Goal: Find specific page/section: Locate a particular part of the current website

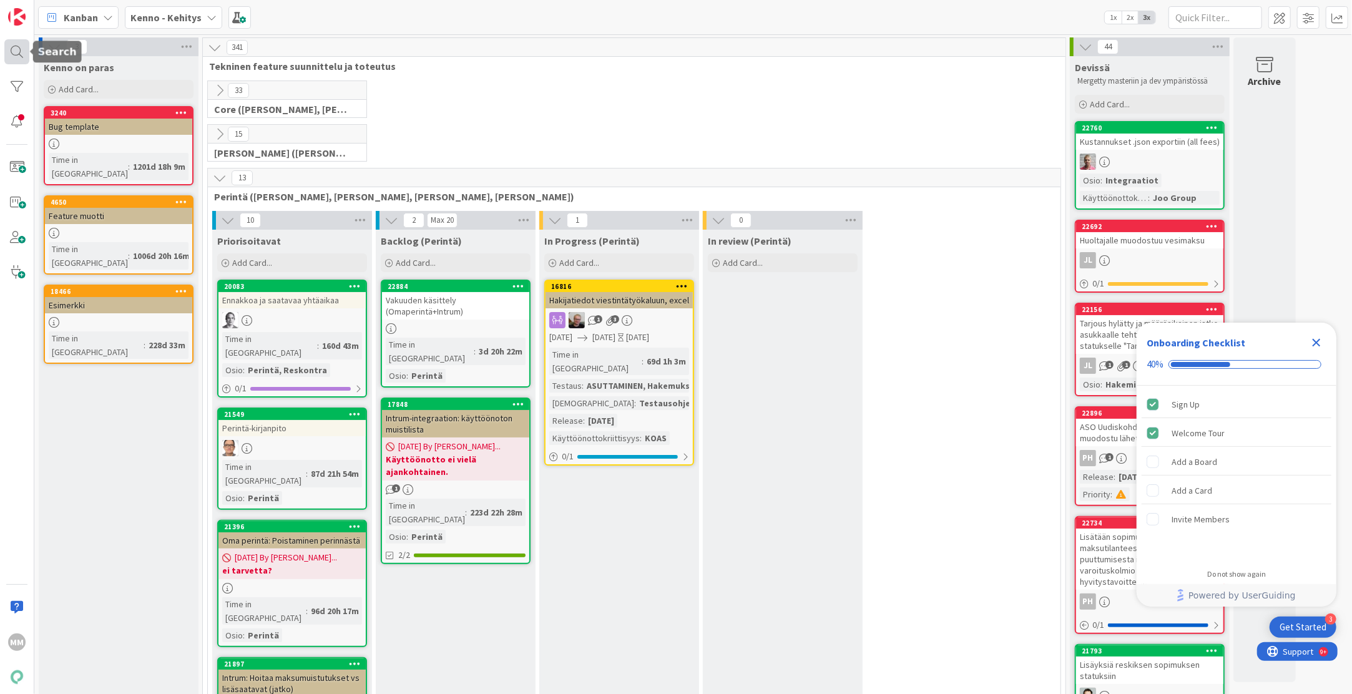
click at [14, 49] on div at bounding box center [16, 51] width 25 height 25
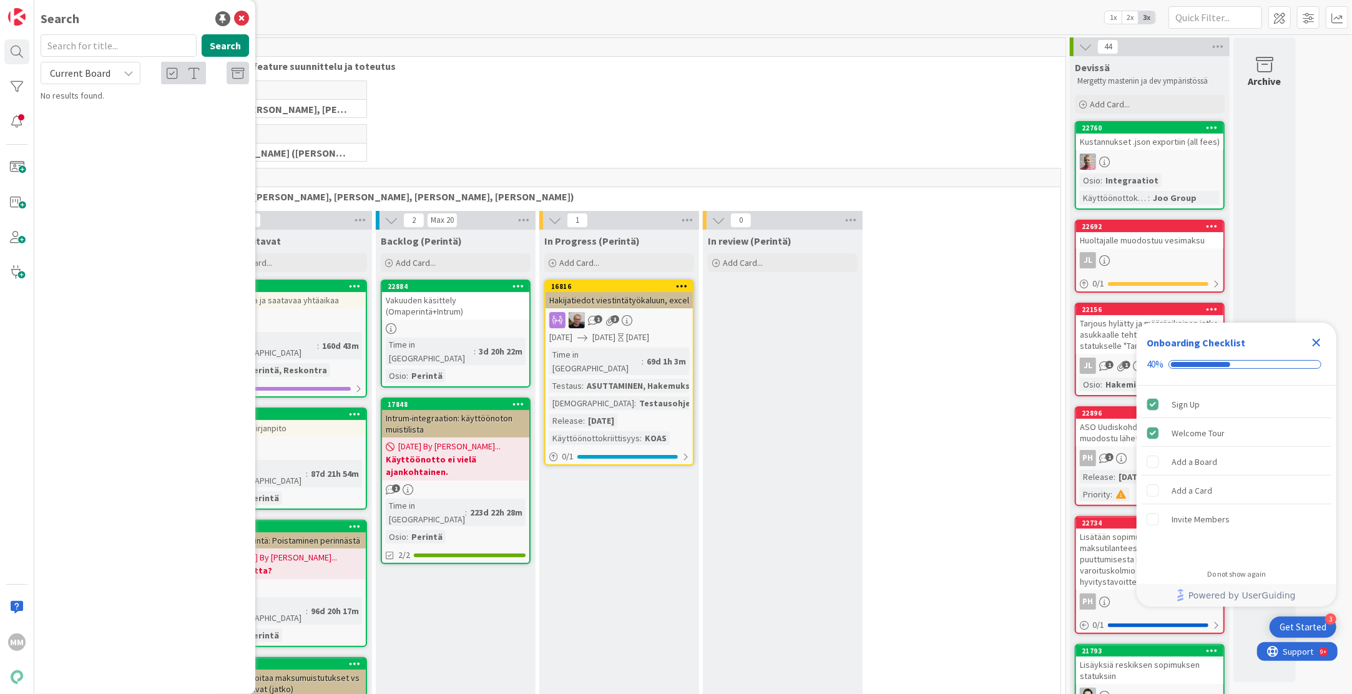
click at [122, 77] on div "Current Board" at bounding box center [91, 73] width 100 height 22
click at [72, 121] on span "All Boards" at bounding box center [112, 125] width 130 height 19
click at [79, 46] on input "text" at bounding box center [119, 45] width 156 height 22
paste input "21107"
type input "21107"
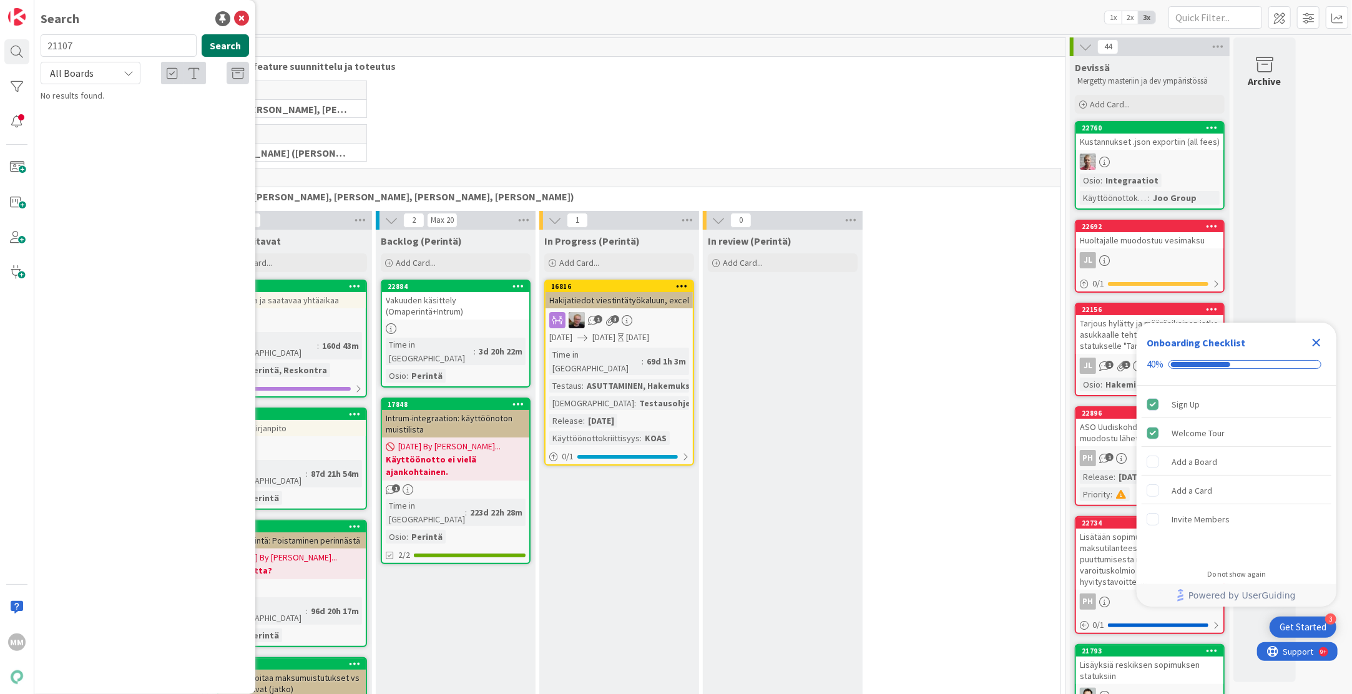
click at [219, 39] on button "Search" at bounding box center [225, 45] width 47 height 22
click at [146, 104] on p "Kansallis Oy: ALV-hakeutumisaste -raportti" at bounding box center [153, 110] width 191 height 13
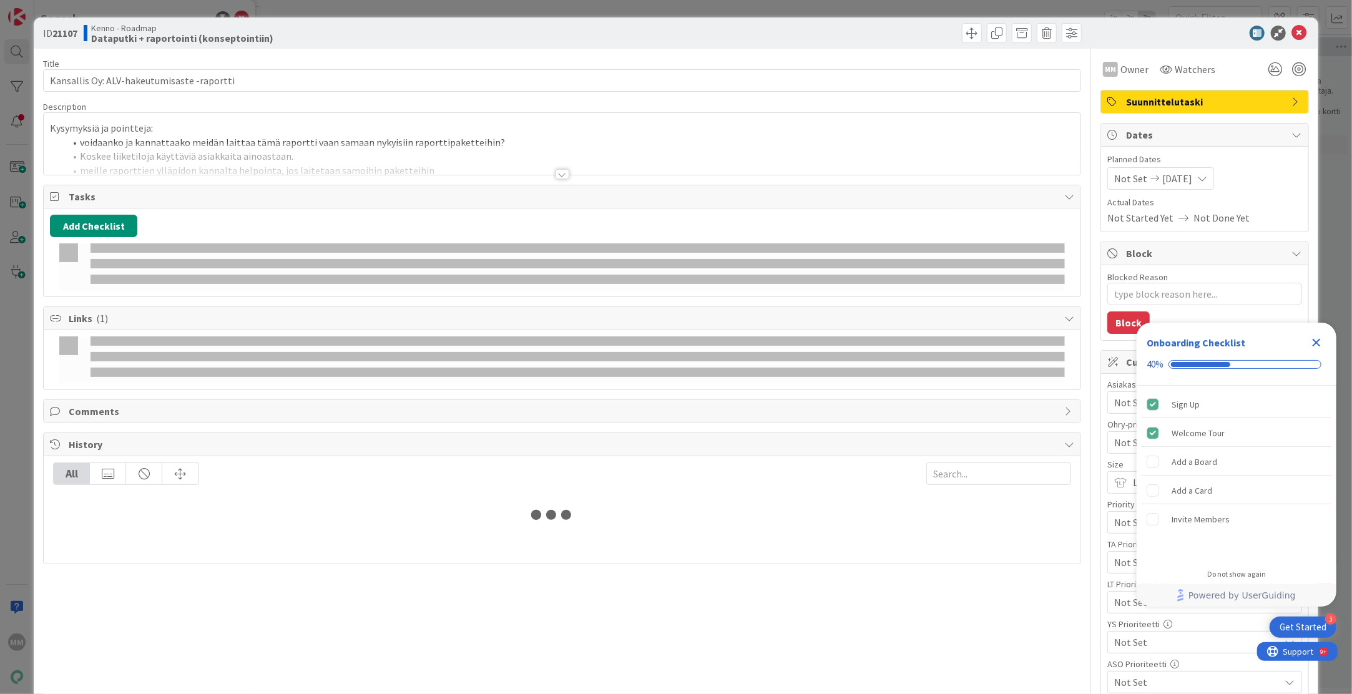
type textarea "x"
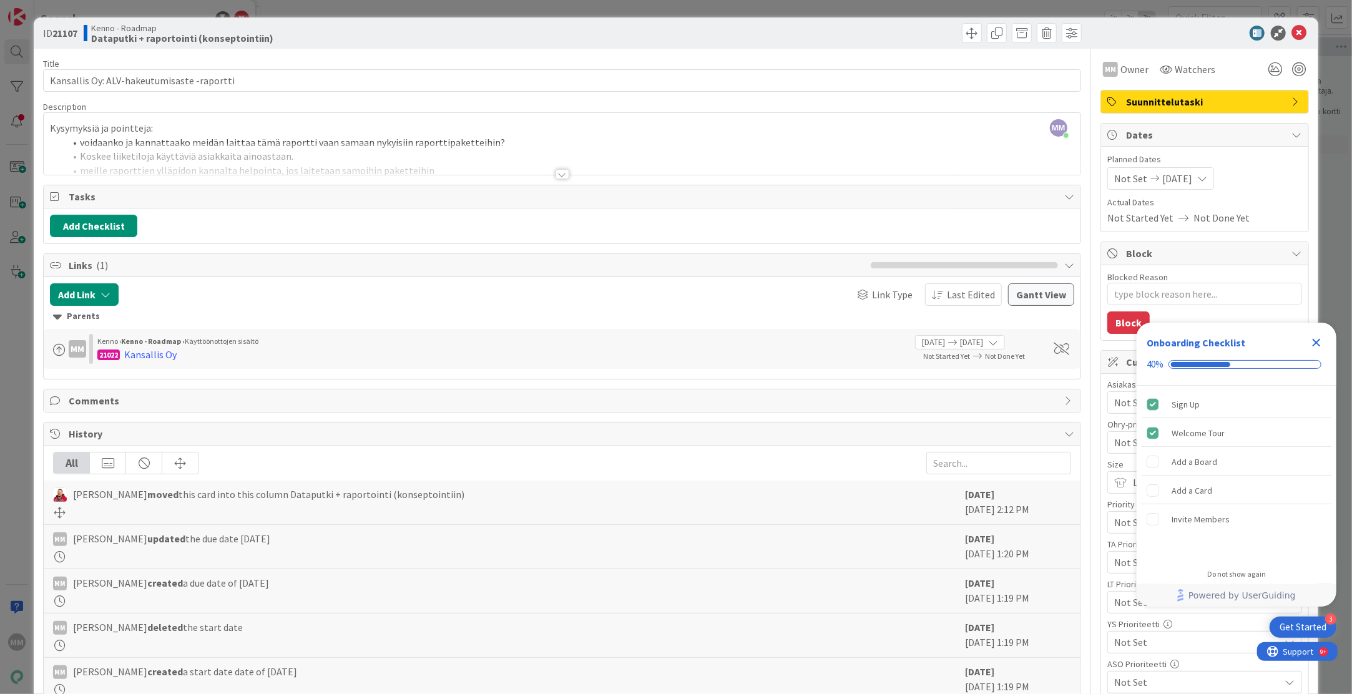
click at [556, 172] on div at bounding box center [563, 174] width 14 height 10
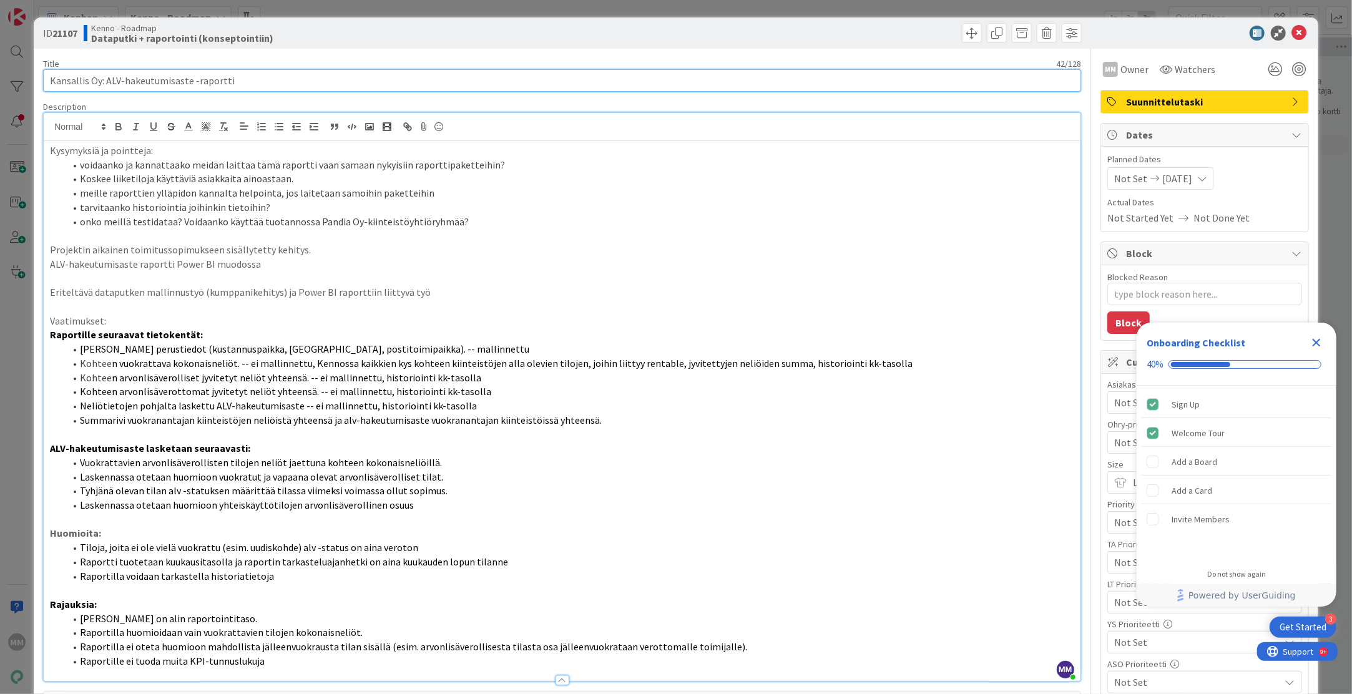
drag, startPoint x: 227, startPoint y: 81, endPoint x: 106, endPoint y: 81, distance: 120.5
click at [106, 81] on input "Kansallis Oy: ALV-hakeutumisaste -raportti" at bounding box center [562, 80] width 1038 height 22
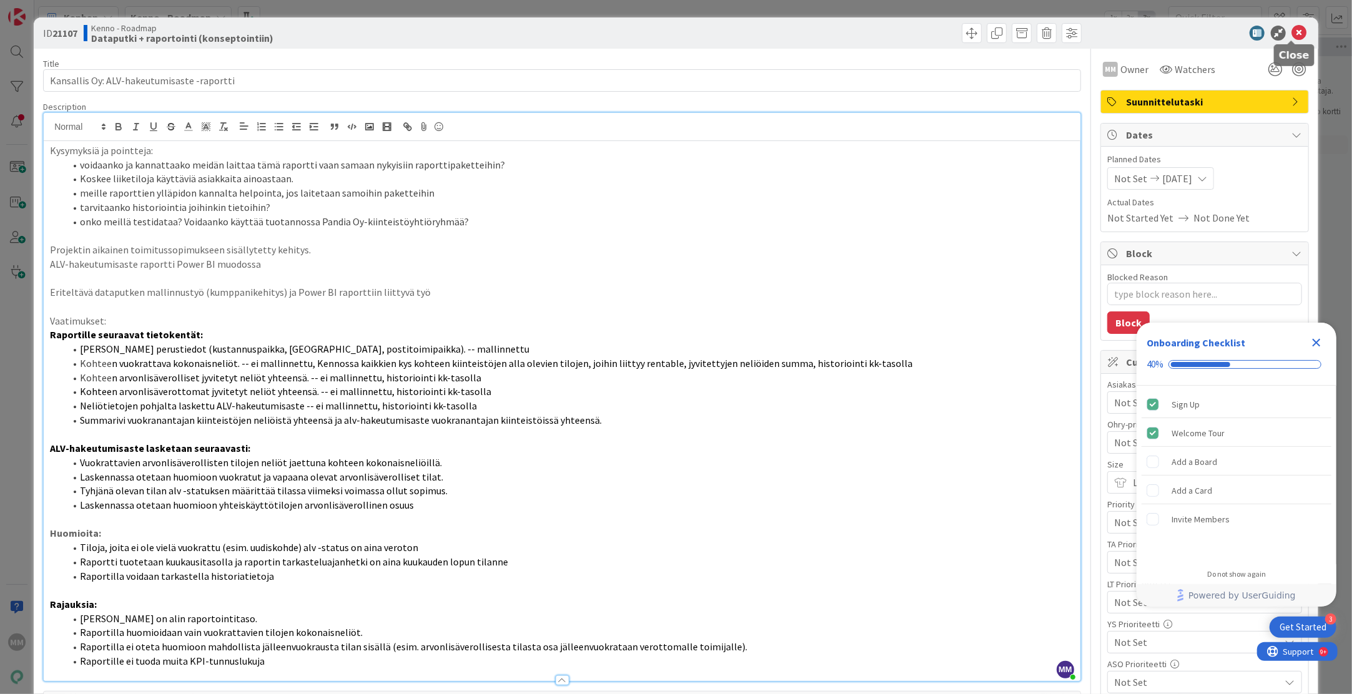
click at [1293, 31] on icon at bounding box center [1299, 33] width 15 height 15
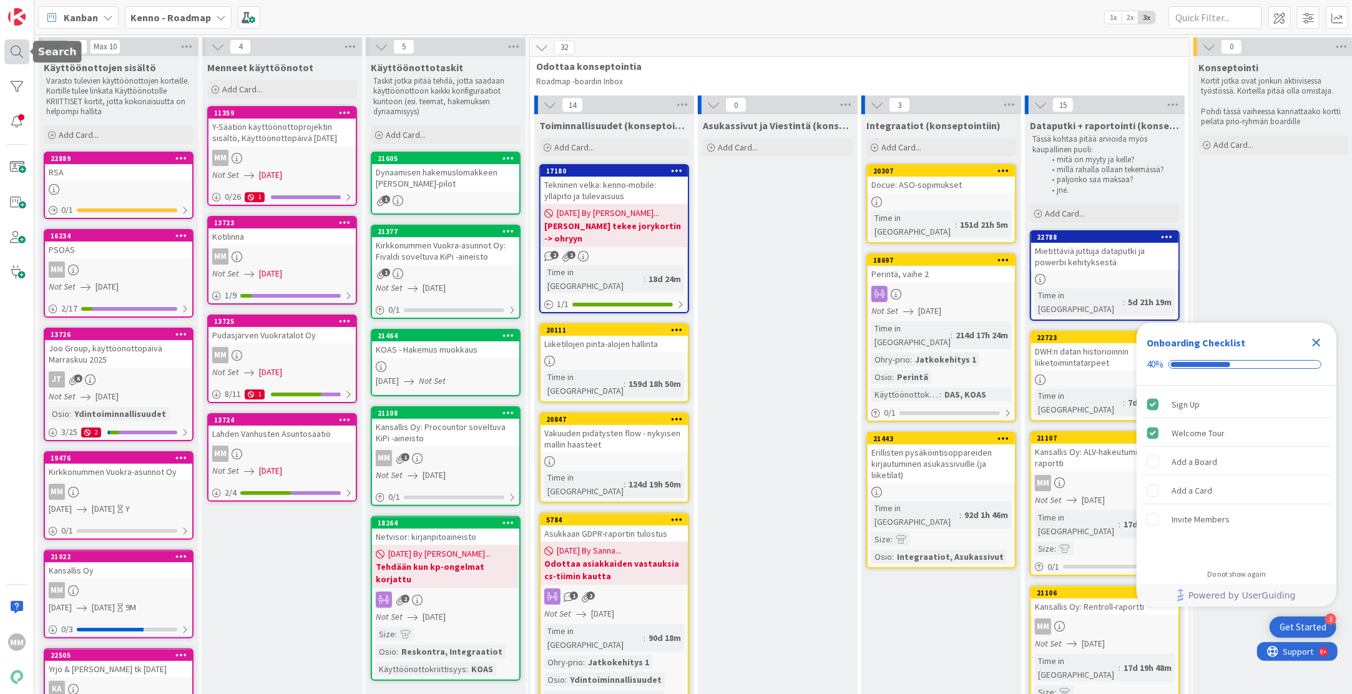
click at [19, 45] on div at bounding box center [16, 51] width 25 height 25
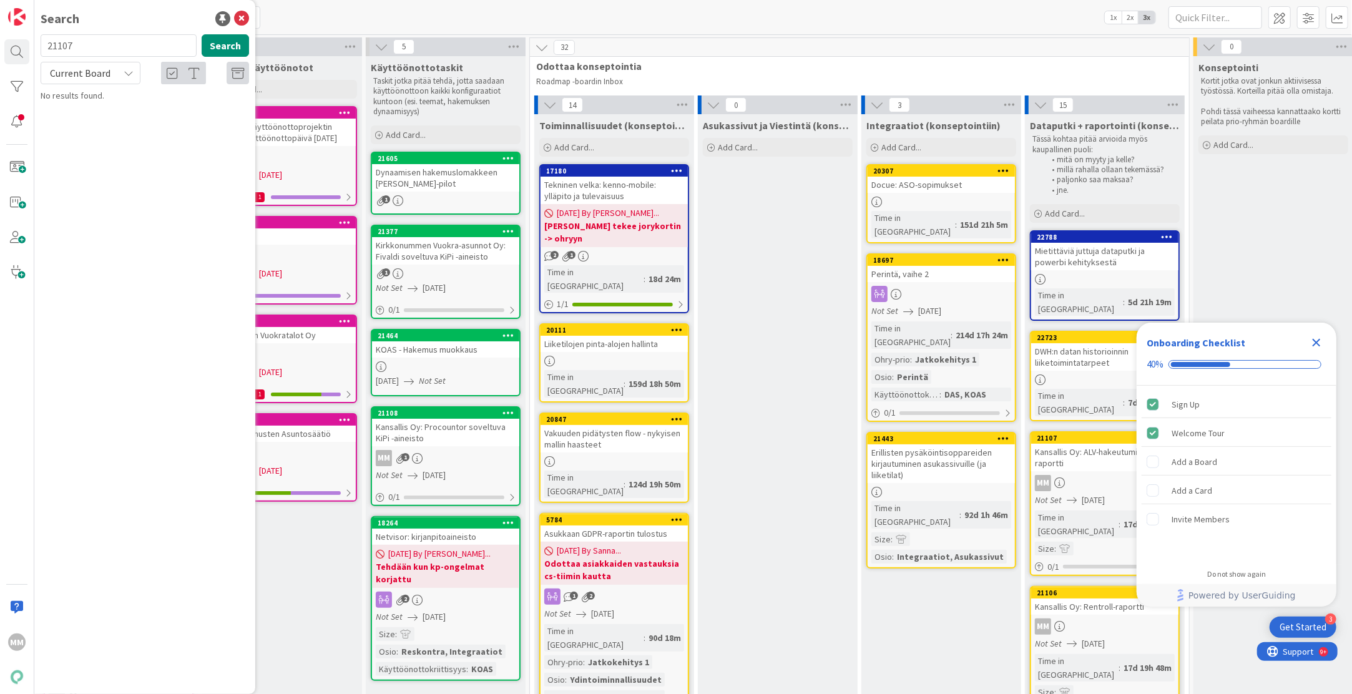
click at [129, 71] on icon at bounding box center [129, 73] width 10 height 10
drag, startPoint x: 65, startPoint y: 125, endPoint x: 67, endPoint y: 107, distance: 17.6
click at [65, 125] on span "All Boards" at bounding box center [112, 125] width 130 height 19
click at [78, 44] on input "21107" at bounding box center [119, 45] width 156 height 22
type input "21106"
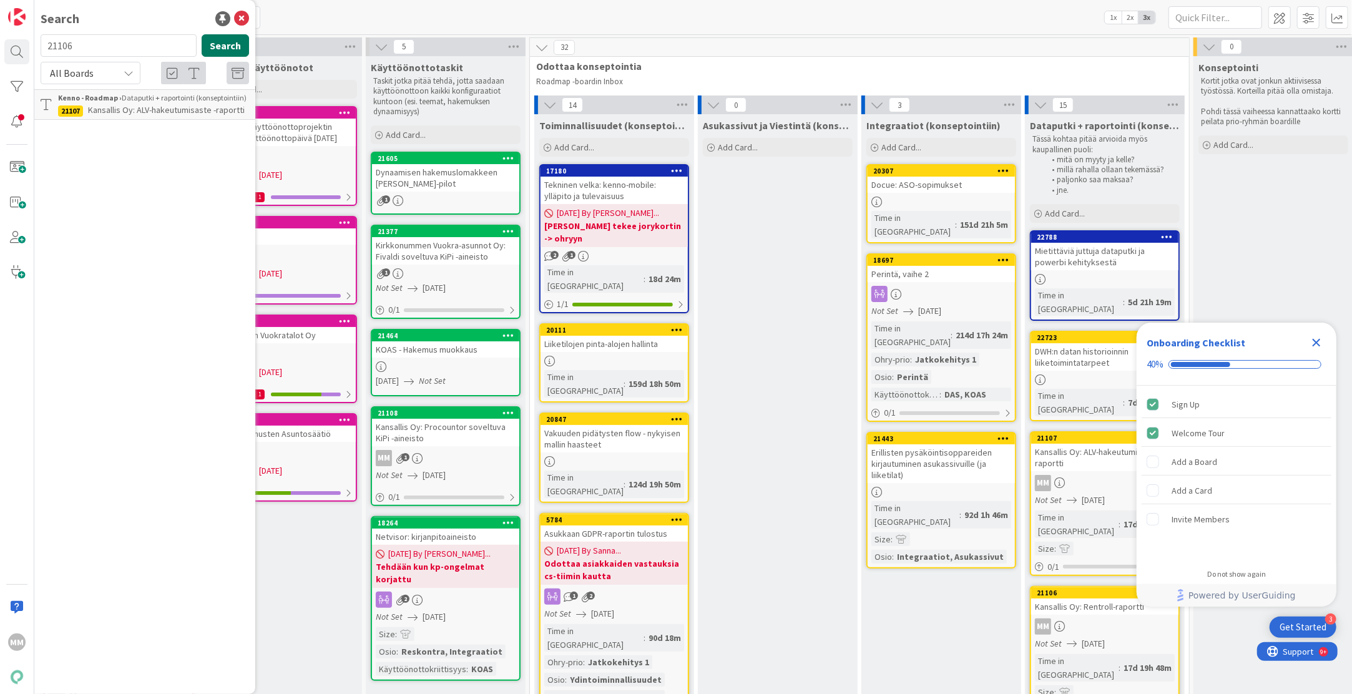
click at [209, 44] on button "Search" at bounding box center [225, 45] width 47 height 22
click at [159, 104] on p "Kansallis Oy: Rentroll-raportti" at bounding box center [153, 110] width 191 height 13
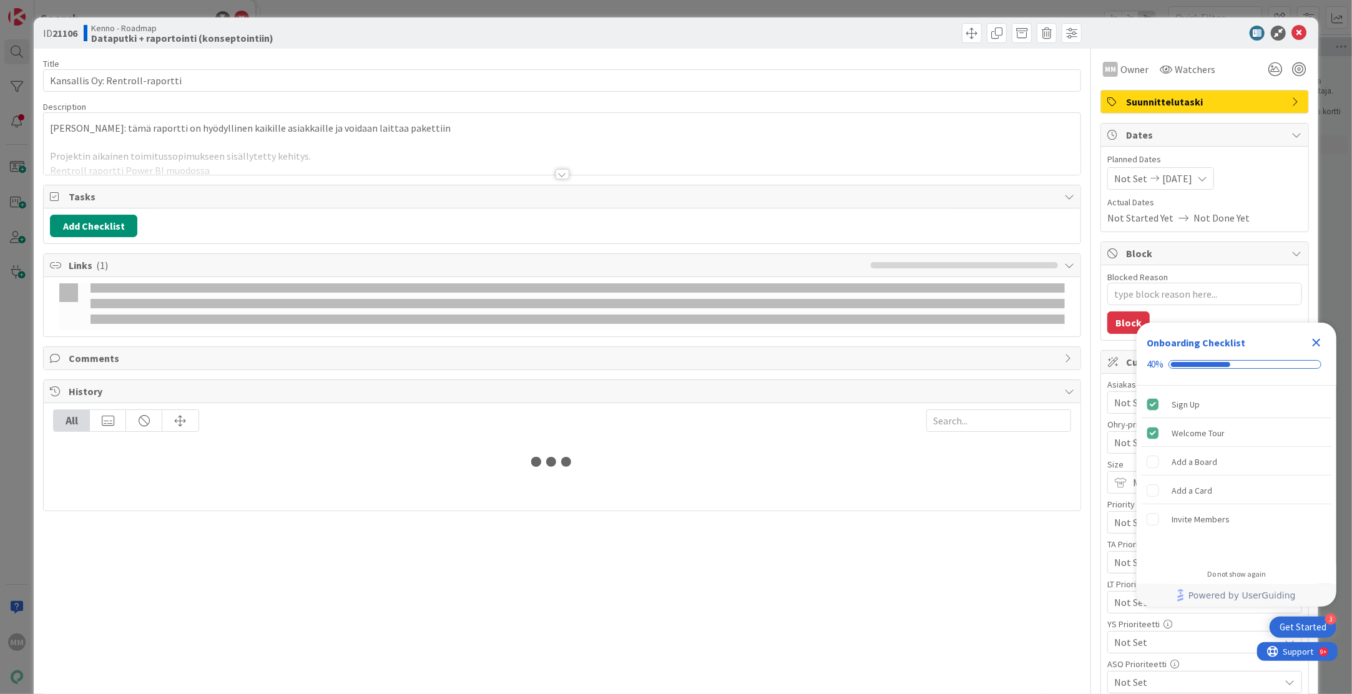
type textarea "x"
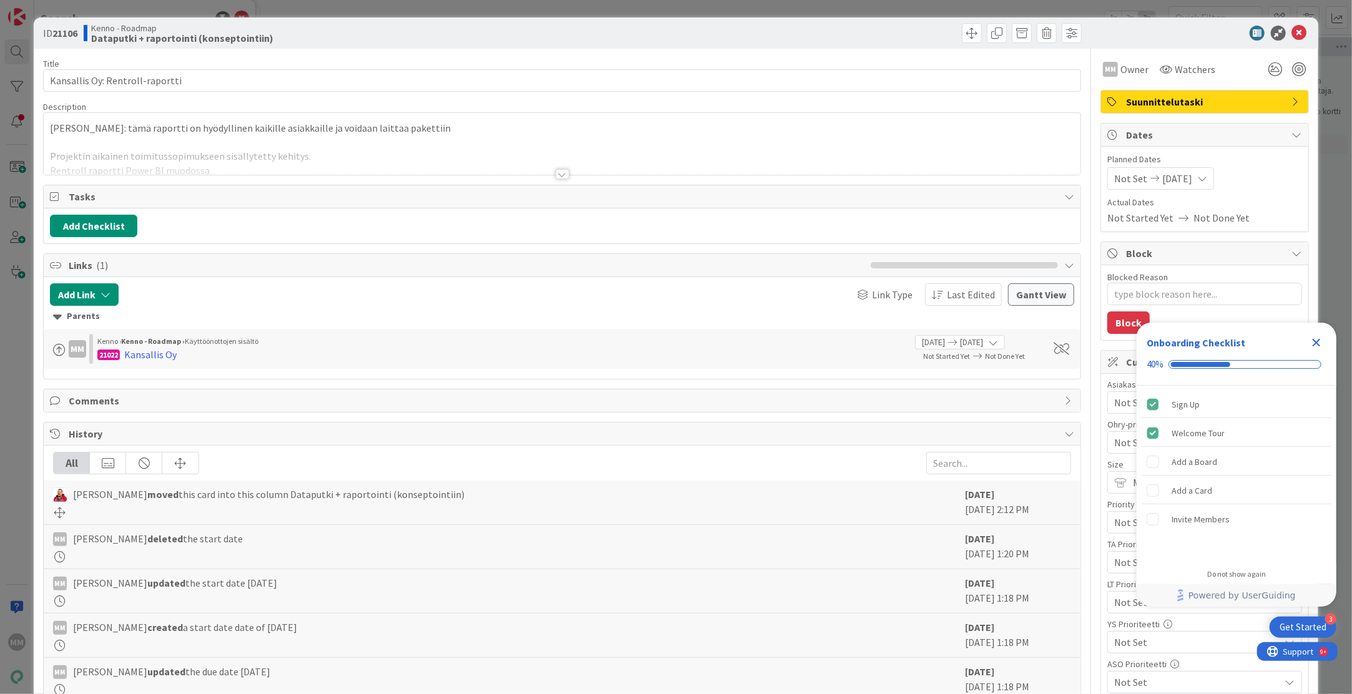
click at [559, 170] on div at bounding box center [563, 174] width 14 height 10
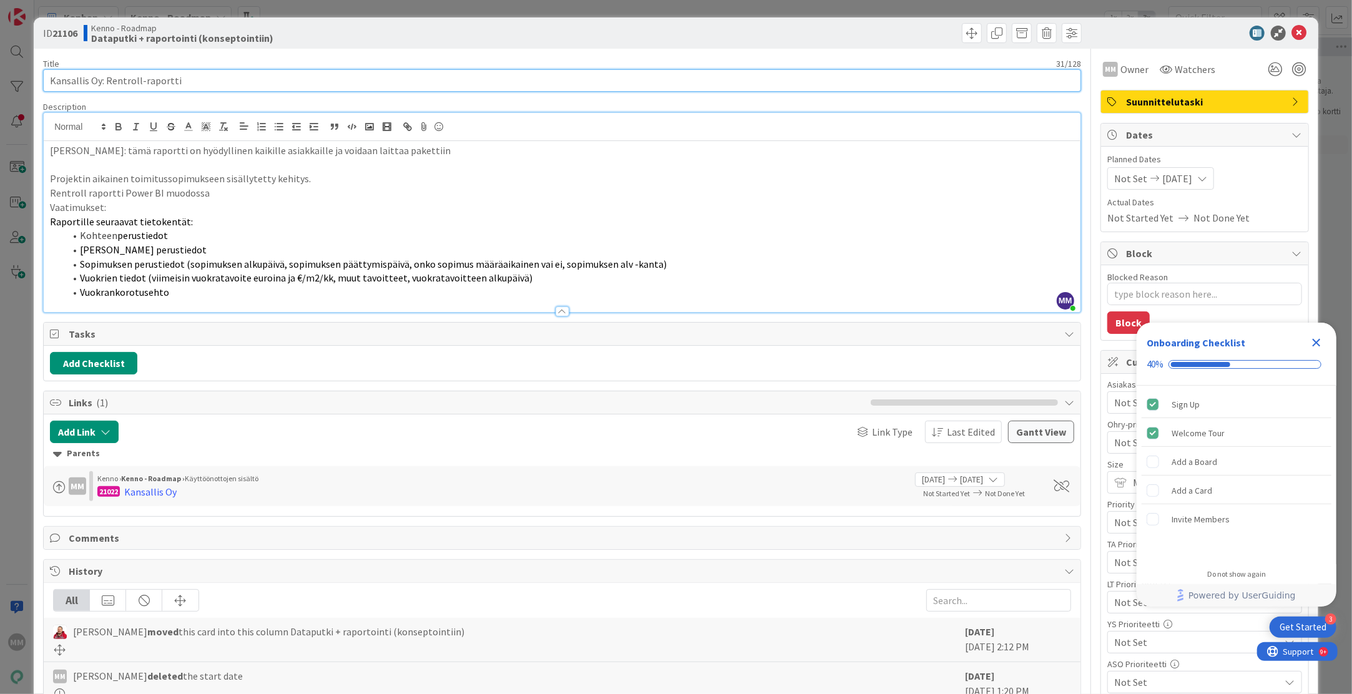
drag, startPoint x: 174, startPoint y: 78, endPoint x: 106, endPoint y: 84, distance: 68.9
click at [106, 84] on input "Kansallis Oy: Rentroll-raportti" at bounding box center [562, 80] width 1038 height 22
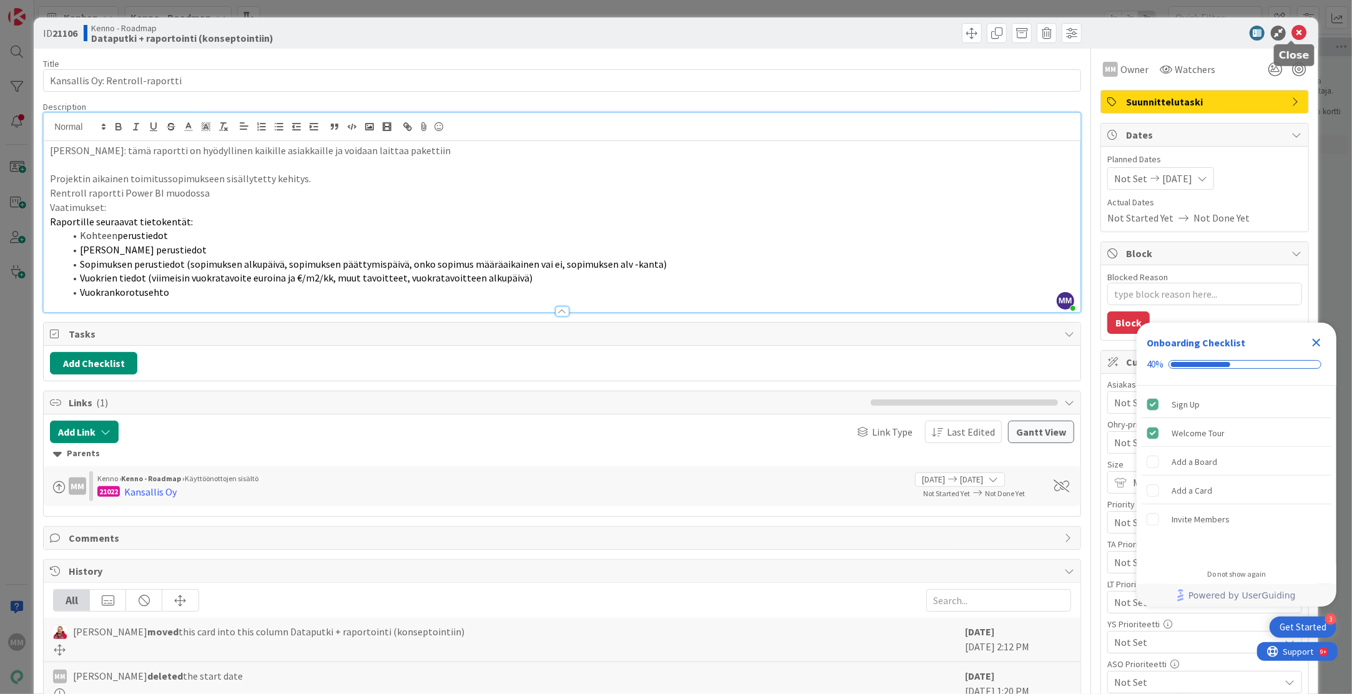
click at [1292, 27] on icon at bounding box center [1299, 33] width 15 height 15
